Goal: Information Seeking & Learning: Find specific fact

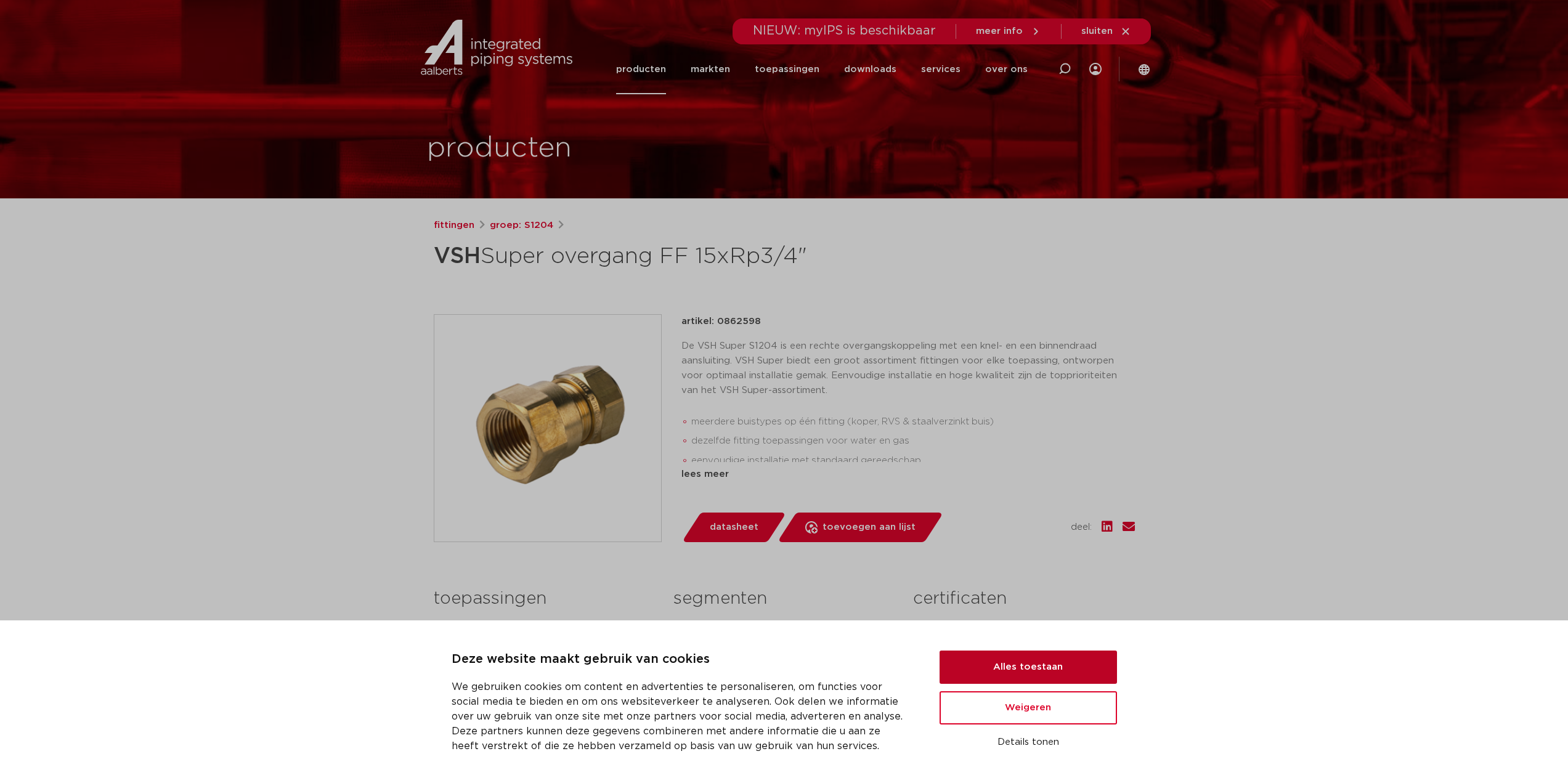
click at [1027, 667] on button "Alles toestaan" at bounding box center [1028, 667] width 177 height 33
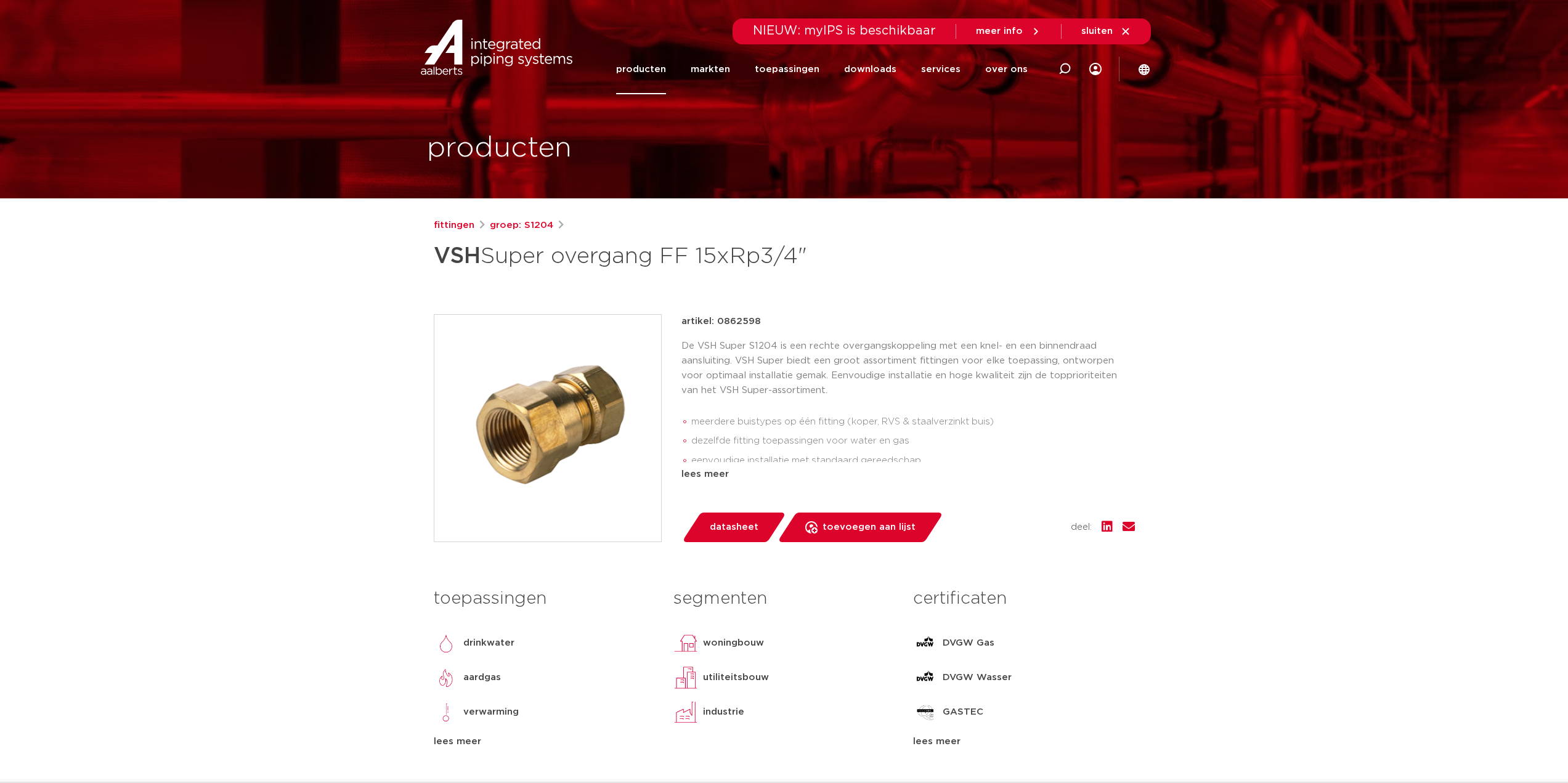
click at [957, 252] on div "fittingen groep: S1204 VSH Super overgang FF 15xRp3/4"" at bounding box center [785, 246] width 701 height 57
drag, startPoint x: 434, startPoint y: 255, endPoint x: 736, endPoint y: 256, distance: 302.0
click at [736, 256] on h1 "VSH Super overgang FF 15xRp3/4"" at bounding box center [666, 256] width 463 height 37
copy h1 "VSH Super overgang FF 15x"
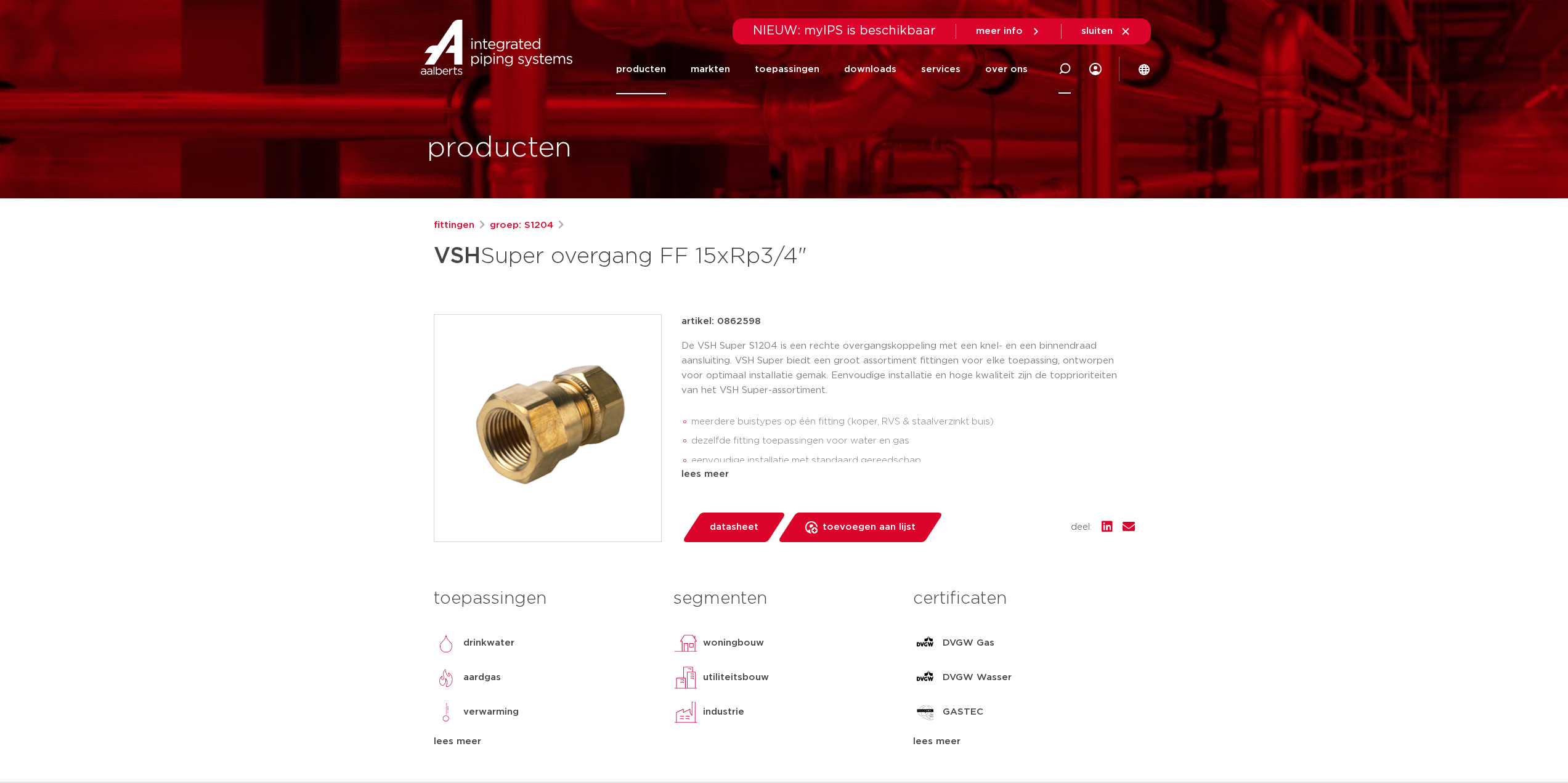
click at [1066, 65] on icon at bounding box center [1065, 68] width 13 height 13
click at [776, 72] on input "Zoeken" at bounding box center [880, 67] width 388 height 25
paste input "VSH Super overgang FF 15x"
type input "VSH Super overgang FF 15x"
click button "Zoeken" at bounding box center [0, 0] width 0 height 0
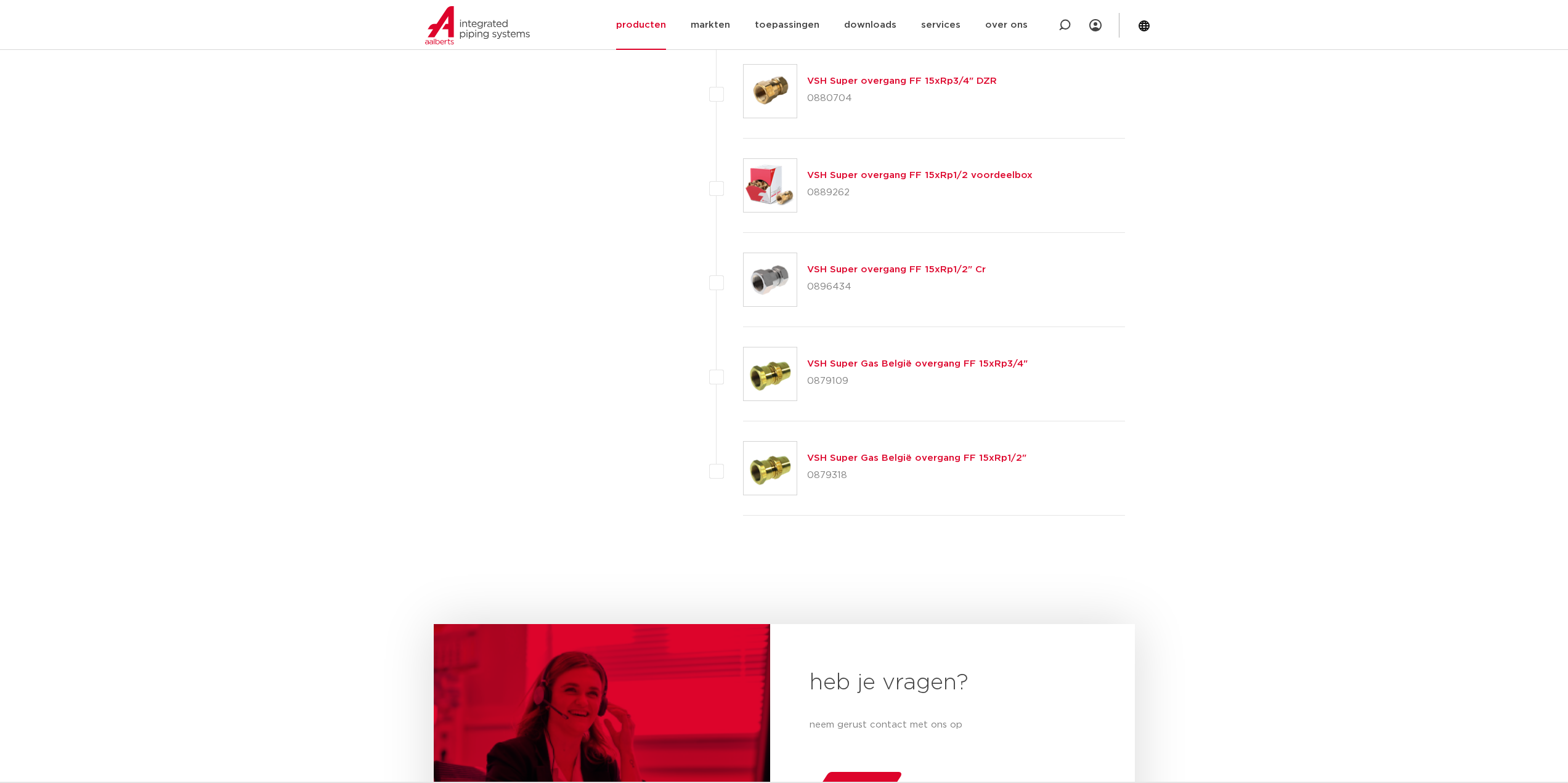
scroll to position [1131, 0]
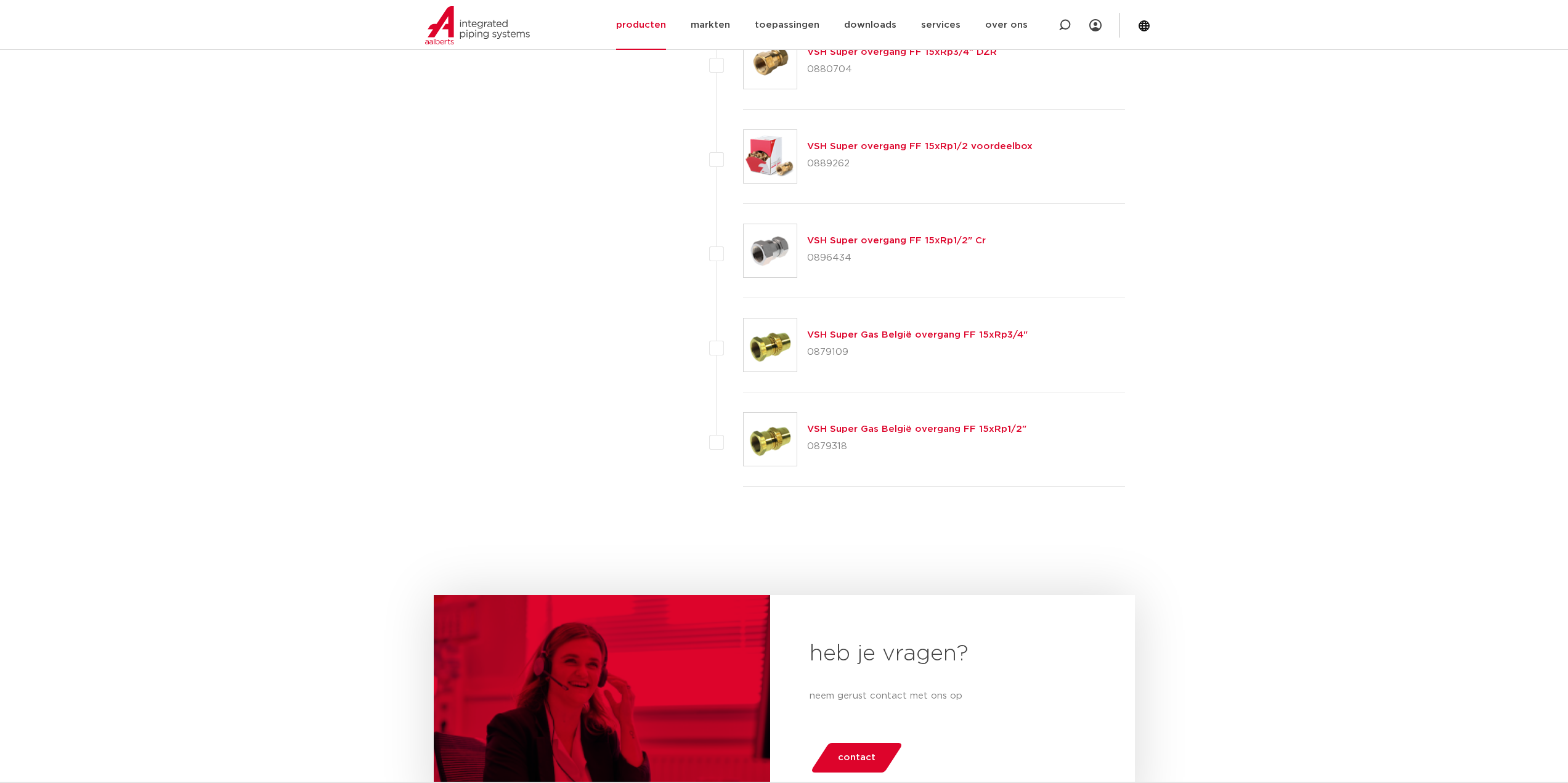
click at [1231, 284] on body "Zoeken NIEUW: myIPS is beschikbaar meer info sluiten producten markten toepassi…" at bounding box center [784, 51] width 1568 height 2365
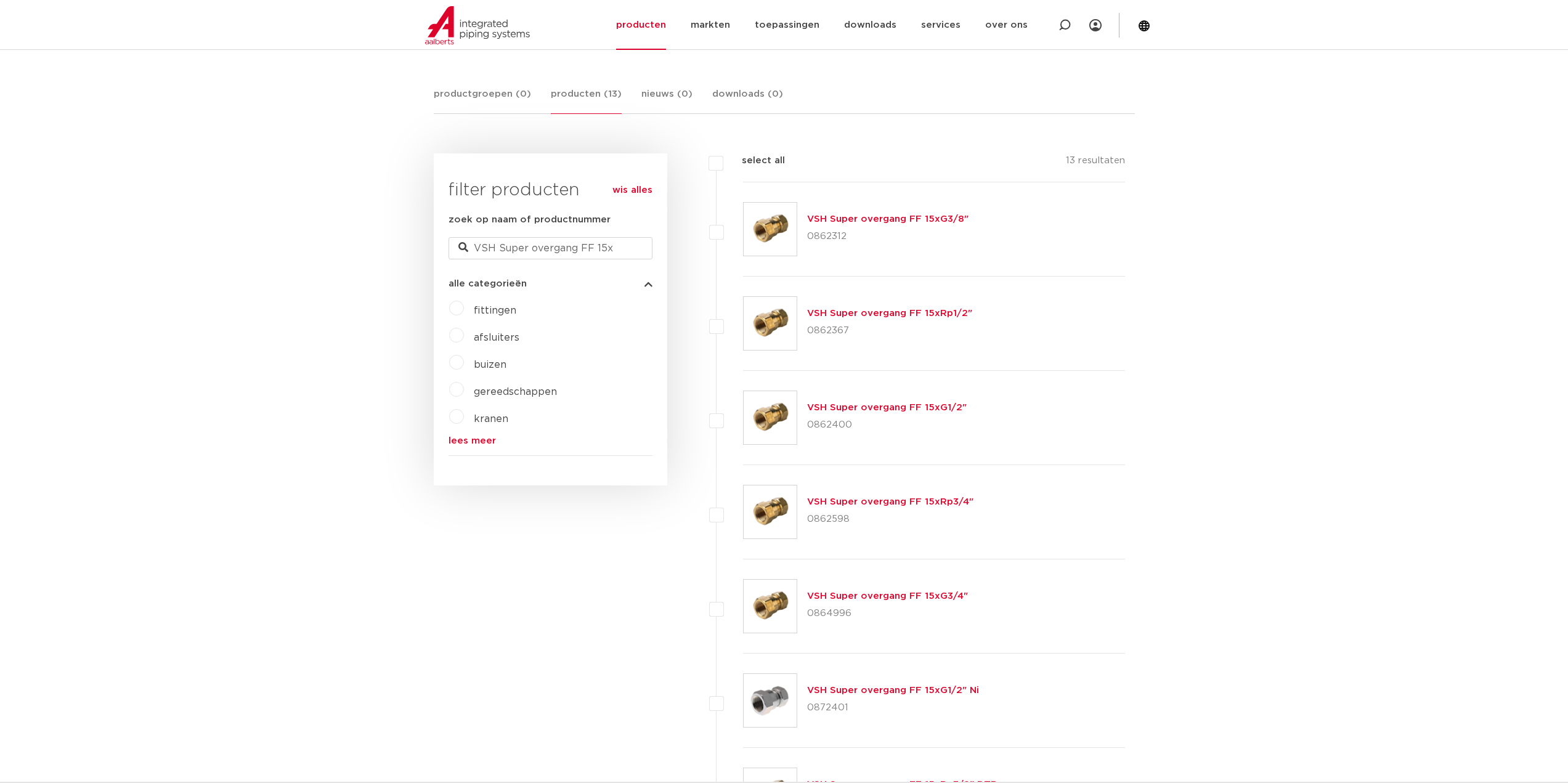
scroll to position [207, 0]
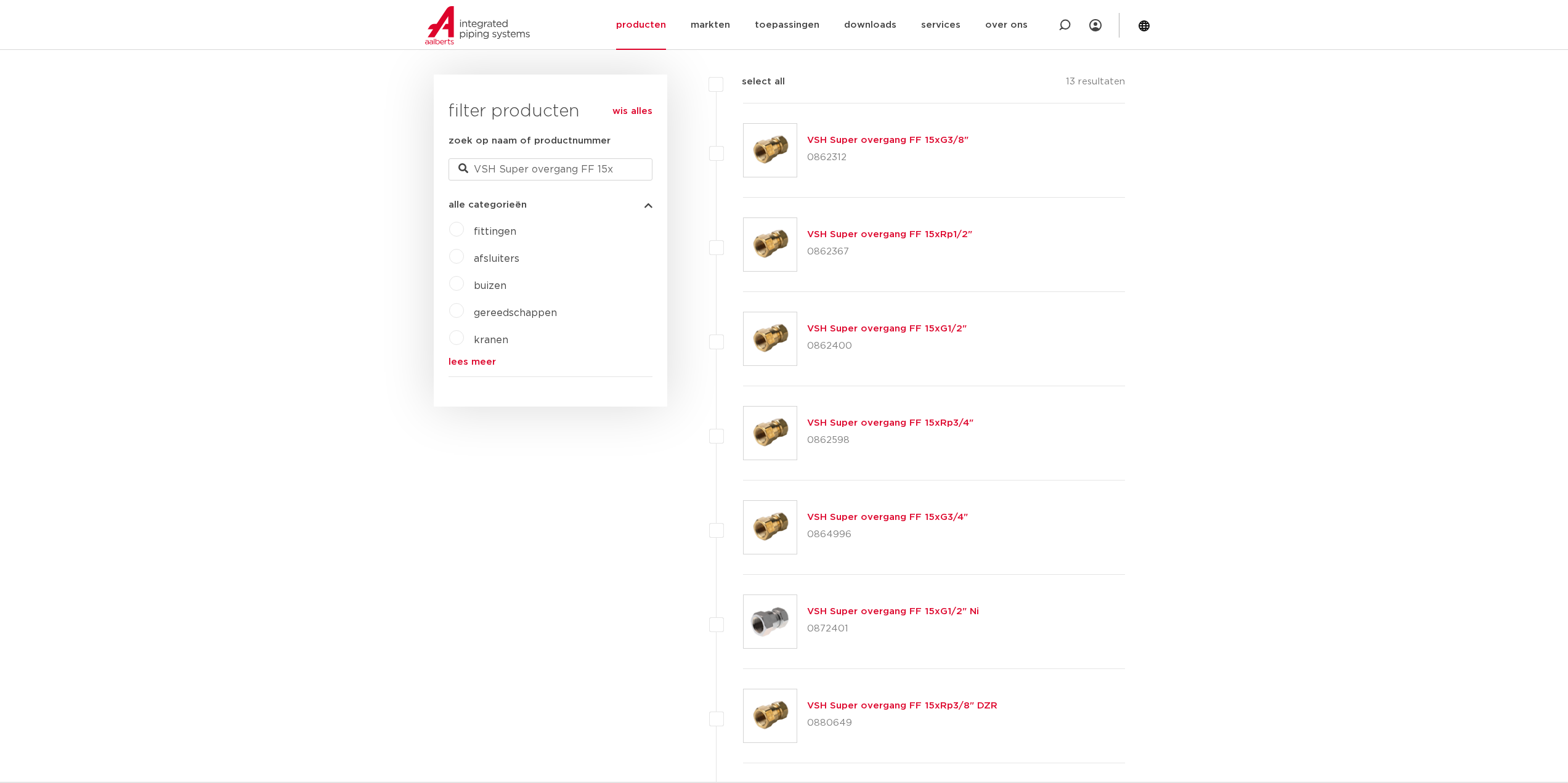
scroll to position [308, 0]
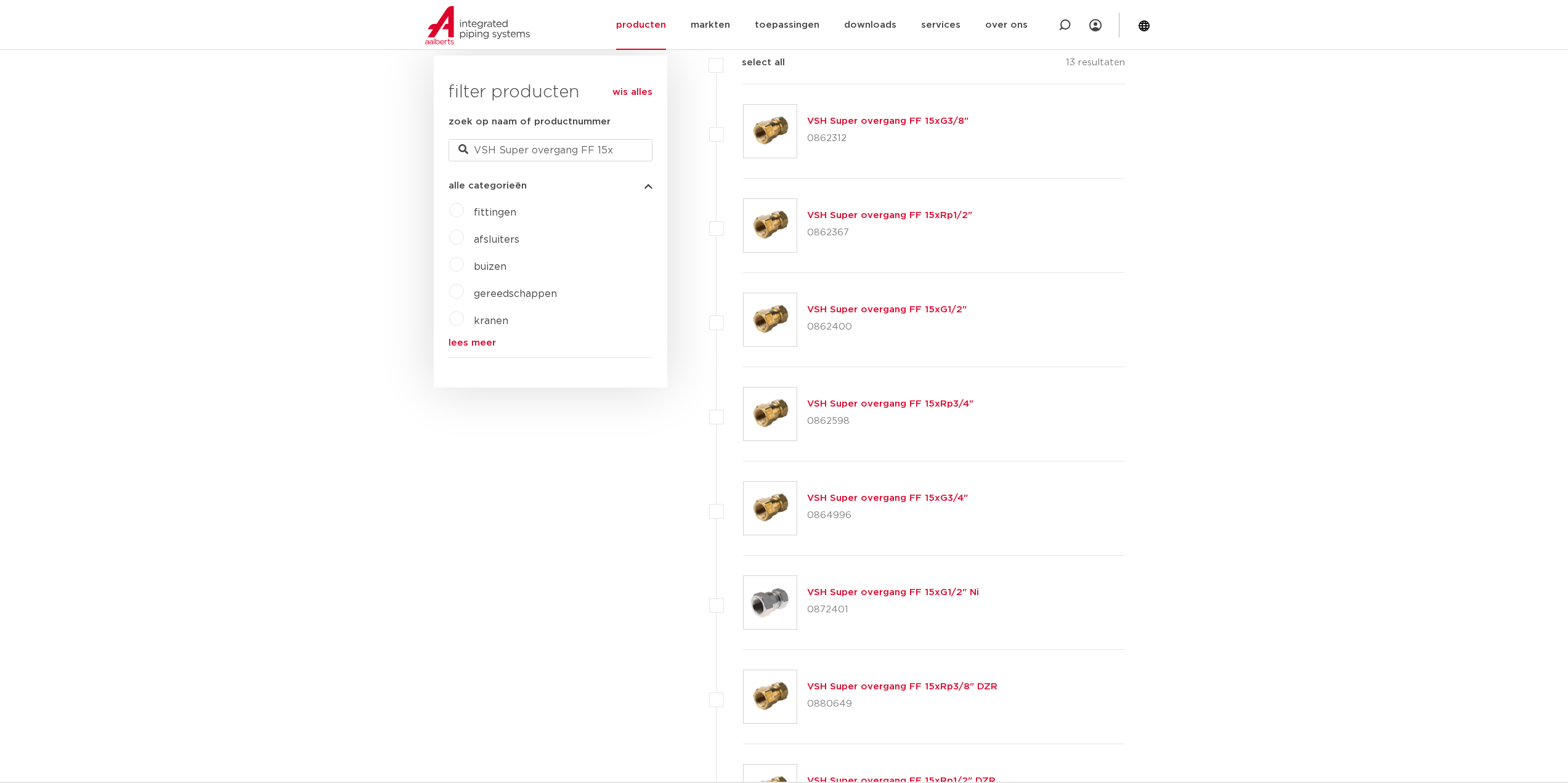
click at [464, 205] on label "fittingen" at bounding box center [490, 210] width 52 height 19
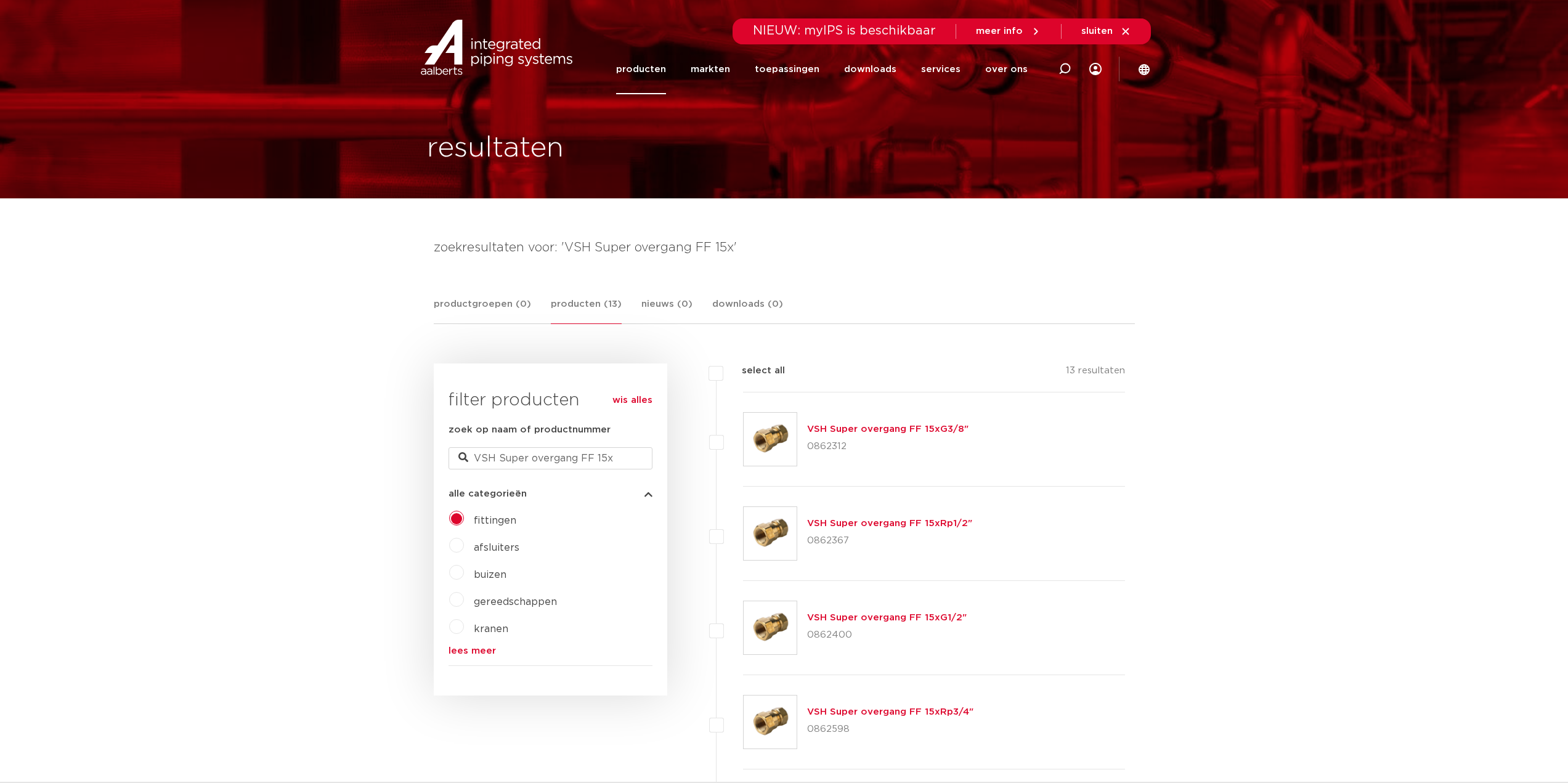
click at [477, 651] on link "lees meer" at bounding box center [551, 651] width 204 height 9
click at [616, 461] on input "VSH Super overgang FF 15x" at bounding box center [551, 458] width 204 height 22
type input "VSH Super overgang FF 15x1"
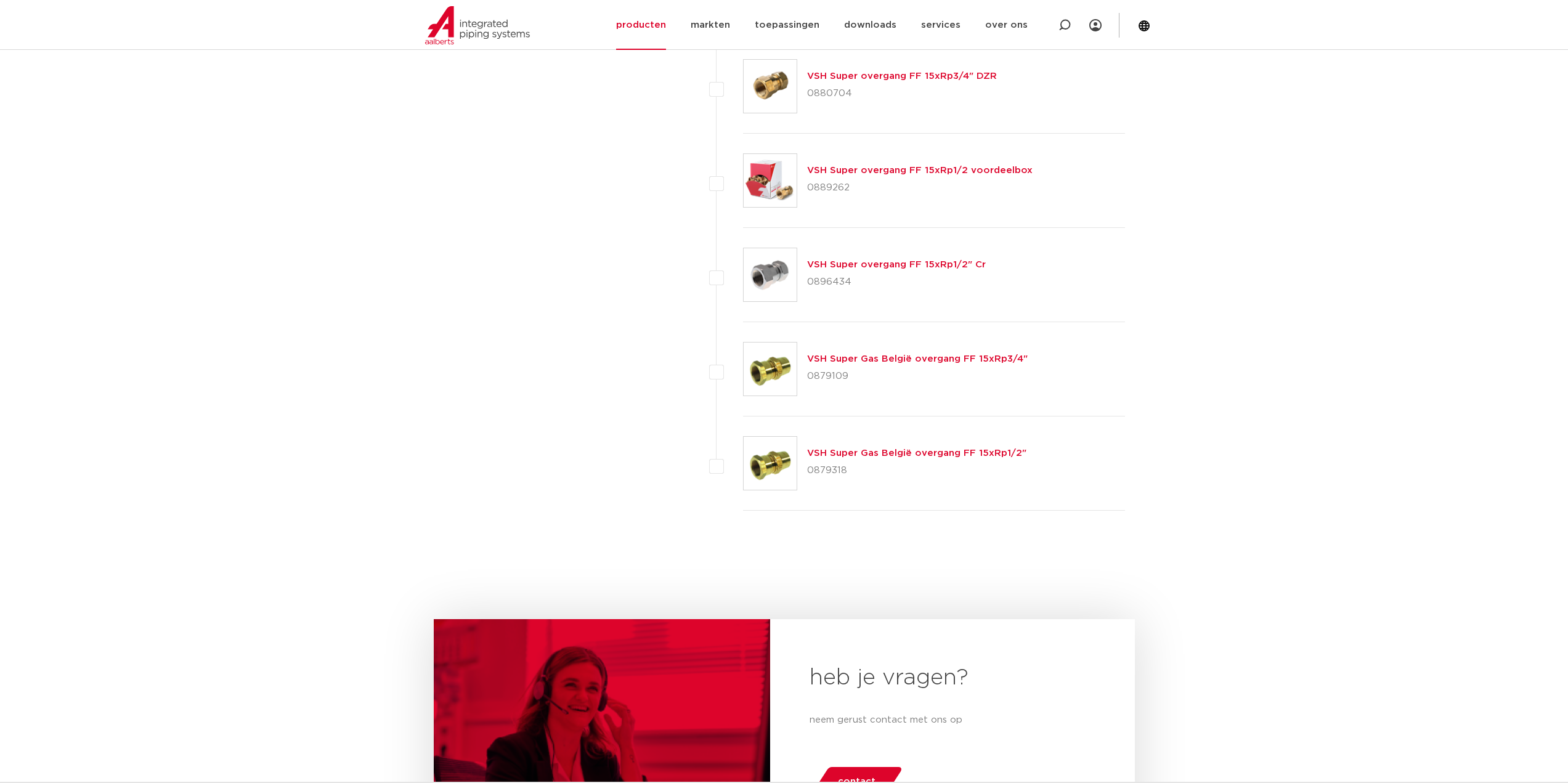
scroll to position [1109, 0]
click at [1297, 351] on body "Zoeken NIEUW: myIPS is beschikbaar meer info sluiten producten markten toepassi…" at bounding box center [784, 74] width 1568 height 2365
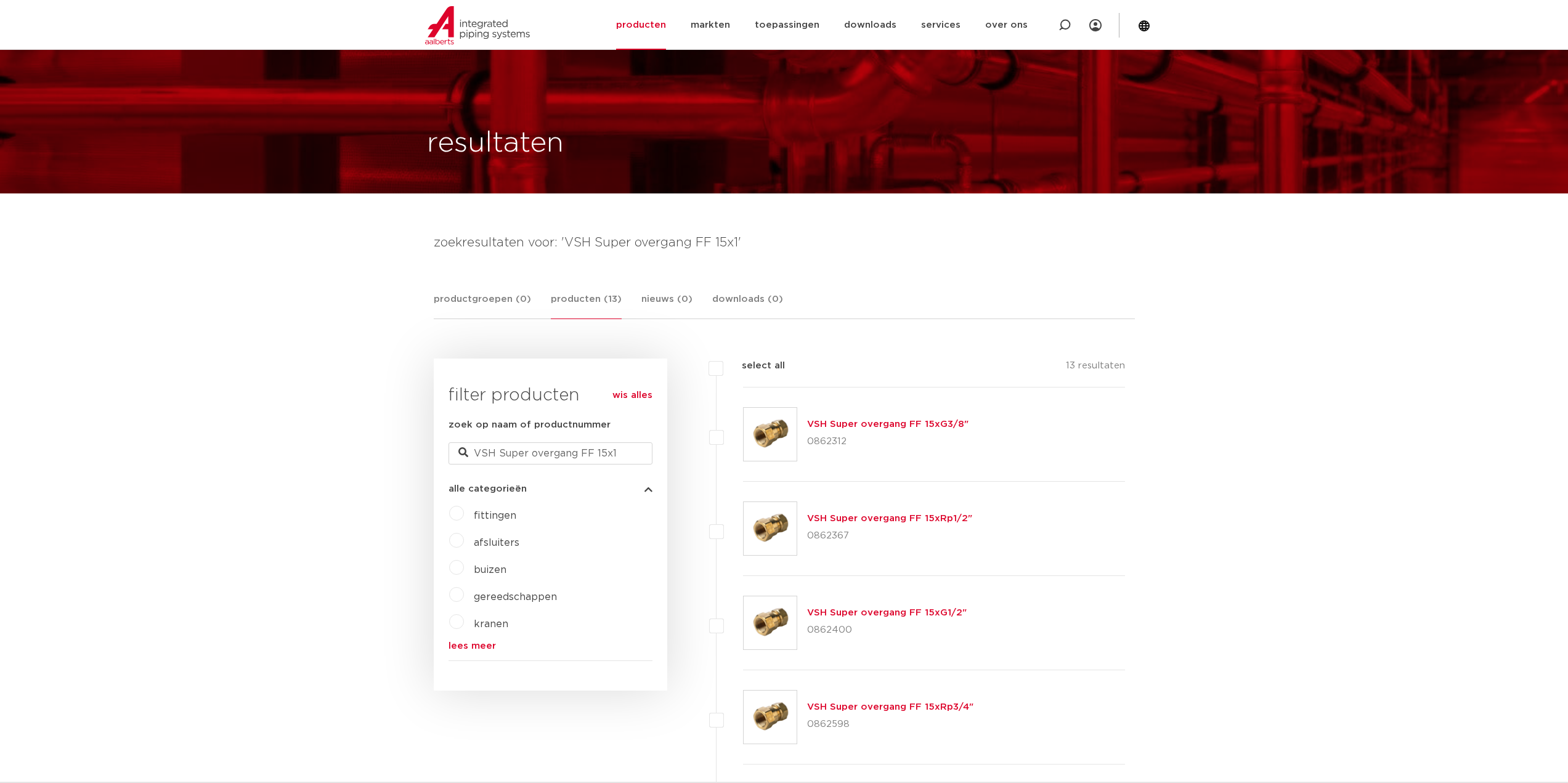
scroll to position [0, 0]
